Goal: Task Accomplishment & Management: Manage account settings

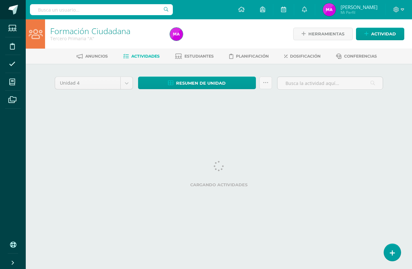
click at [16, 10] on span at bounding box center [13, 10] width 10 height 10
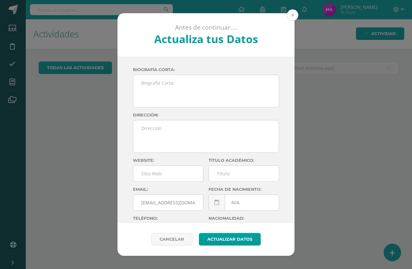
click at [291, 19] on button at bounding box center [293, 15] width 12 height 12
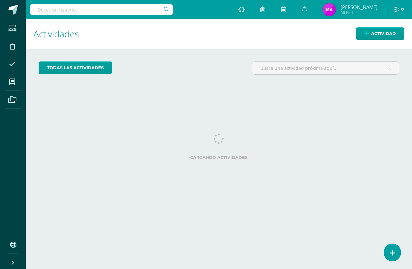
click at [11, 66] on icon at bounding box center [12, 64] width 6 height 6
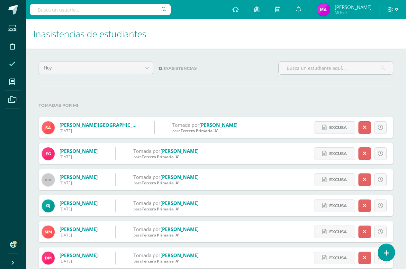
click at [398, 13] on span at bounding box center [393, 9] width 11 height 7
click at [374, 42] on span "Cerrar sesión" at bounding box center [376, 44] width 29 height 6
